Goal: Navigation & Orientation: Go to known website

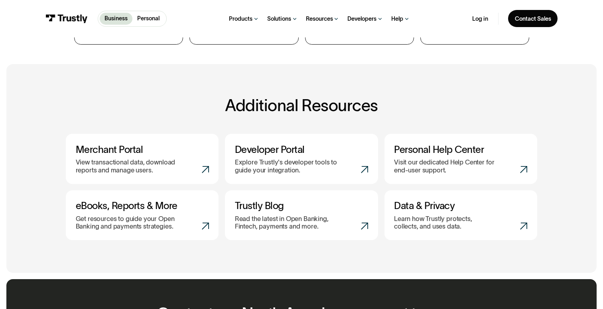
scroll to position [44, 0]
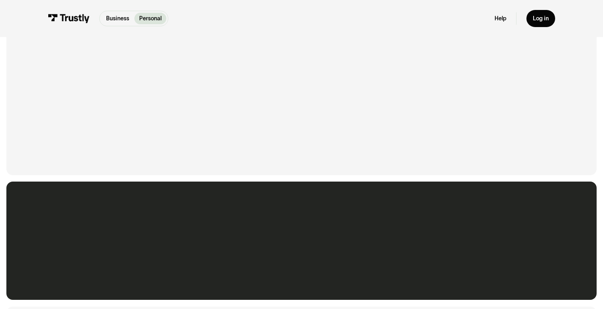
scroll to position [627, 0]
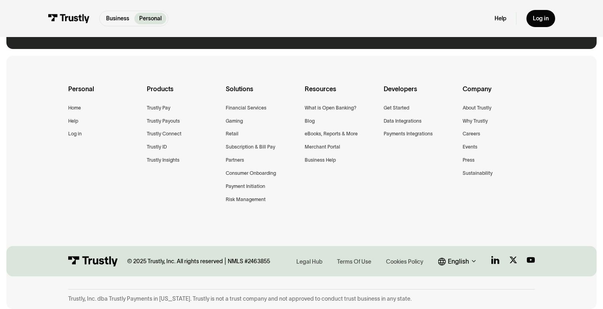
click at [454, 260] on div "English" at bounding box center [458, 262] width 21 height 10
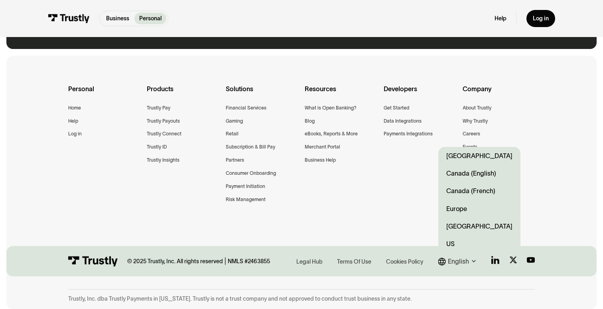
click at [461, 205] on link "Europe" at bounding box center [479, 209] width 82 height 18
